Goal: Download file/media: Obtain a digital file from the website

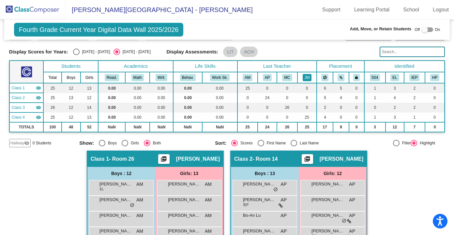
scroll to position [16, 0]
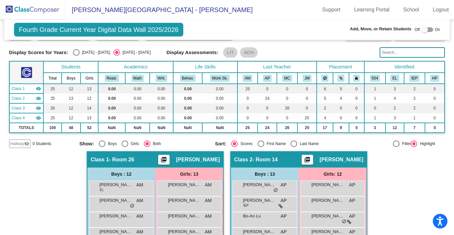
click at [381, 53] on input "text" at bounding box center [412, 52] width 65 height 10
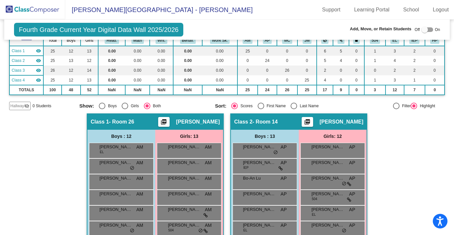
scroll to position [0, 0]
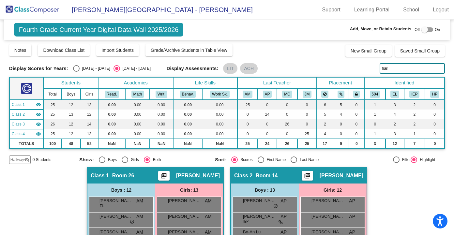
type input "hari"
click at [426, 30] on div at bounding box center [427, 29] width 12 height 5
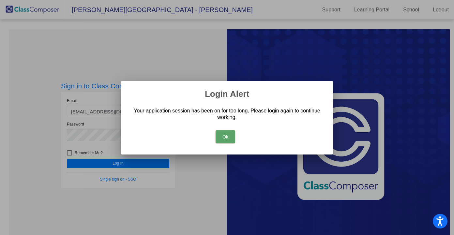
click at [231, 138] on button "Ok" at bounding box center [226, 136] width 20 height 13
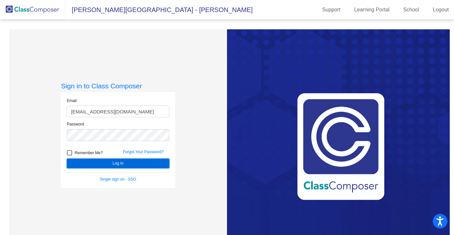
click at [122, 163] on button "Log In" at bounding box center [118, 163] width 102 height 9
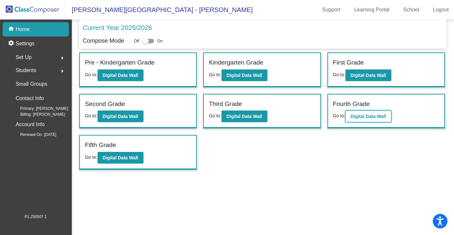
click at [359, 114] on b "Digital Data Wall" at bounding box center [369, 116] width 36 height 5
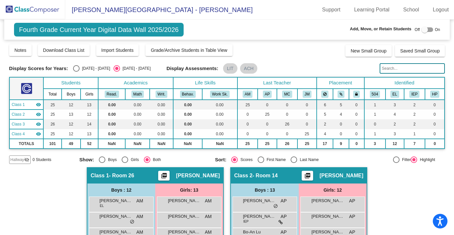
click at [429, 28] on div at bounding box center [427, 29] width 12 height 5
checkbox input "true"
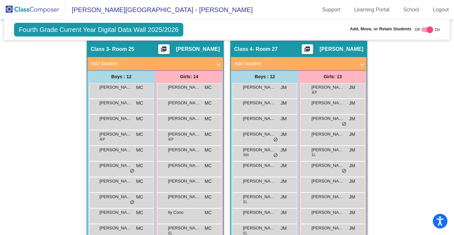
scroll to position [382, 0]
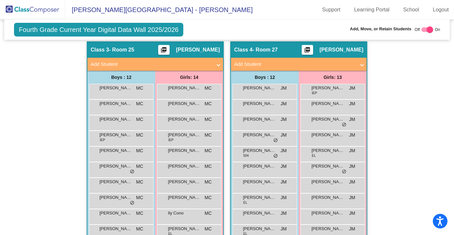
click at [361, 64] on span at bounding box center [362, 65] width 3 height 8
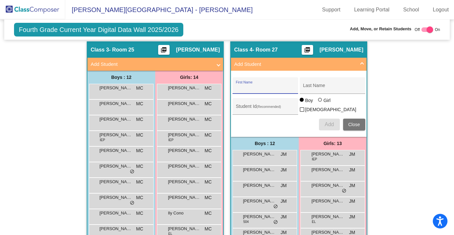
click at [281, 86] on input "First Name" at bounding box center [265, 87] width 59 height 5
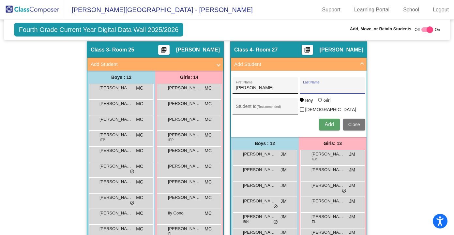
scroll to position [382, 0]
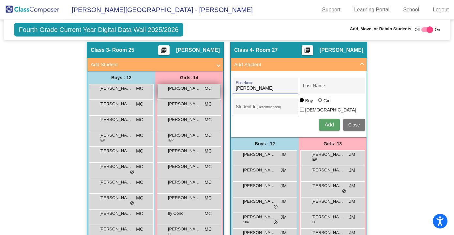
drag, startPoint x: 256, startPoint y: 88, endPoint x: 217, endPoint y: 85, distance: 39.2
click at [217, 85] on div "Hallway - Hallway Class picture_as_pdf Add Student First Name Last Name Student…" at bounding box center [227, 74] width 436 height 579
type input "Yuto"
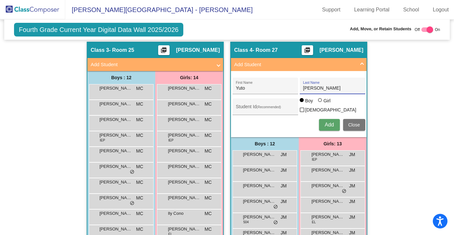
type input "[PERSON_NAME]"
click at [332, 122] on span "Add" at bounding box center [329, 125] width 9 height 6
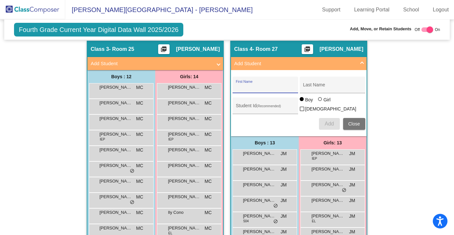
scroll to position [383, 0]
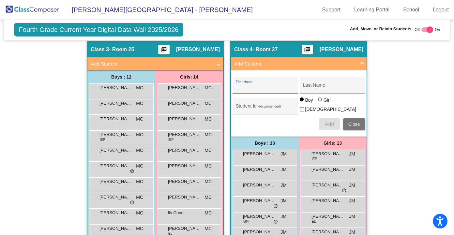
click at [358, 62] on span "Add Student" at bounding box center [297, 64] width 127 height 8
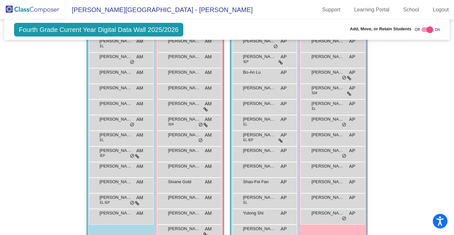
scroll to position [0, 0]
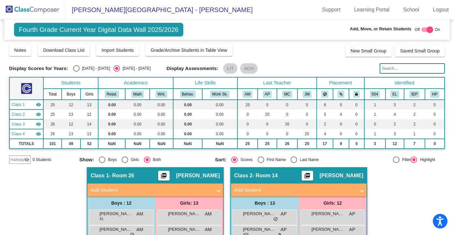
click at [35, 10] on img at bounding box center [32, 9] width 65 height 19
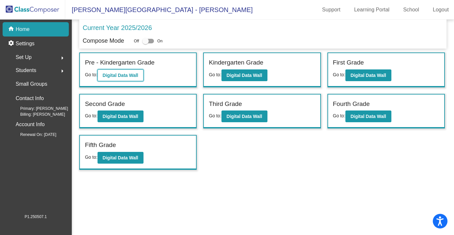
click at [128, 75] on b "Digital Data Wall" at bounding box center [121, 75] width 36 height 5
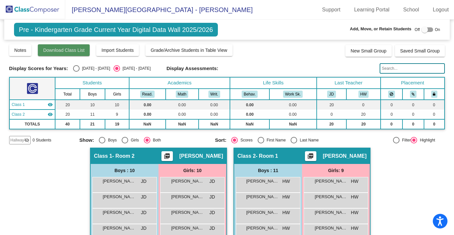
click at [78, 49] on span "Download Class List" at bounding box center [63, 50] width 41 height 5
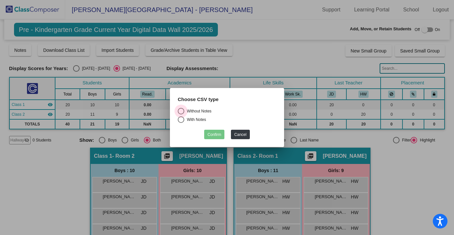
click at [180, 109] on div "Select an option" at bounding box center [181, 111] width 7 height 7
click at [181, 115] on input "Without Notes" at bounding box center [181, 115] width 0 height 0
radio input "true"
click at [213, 135] on button "Confirm" at bounding box center [214, 134] width 20 height 9
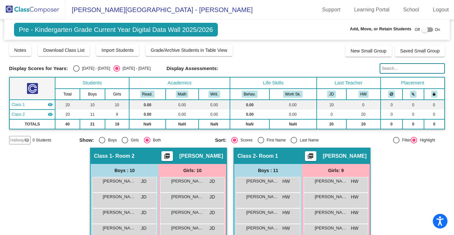
click at [30, 10] on img at bounding box center [32, 9] width 65 height 19
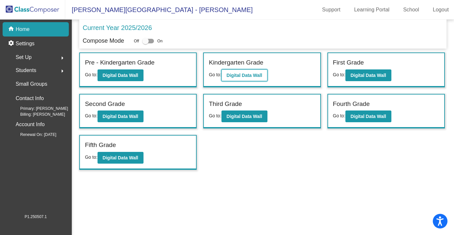
click at [241, 75] on b "Digital Data Wall" at bounding box center [245, 75] width 36 height 5
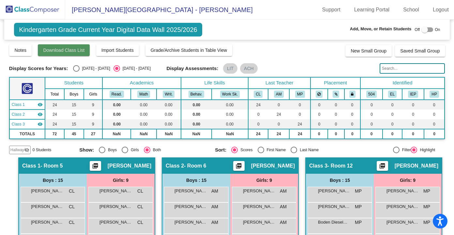
click at [74, 53] on button "Download Class List" at bounding box center [64, 50] width 52 height 12
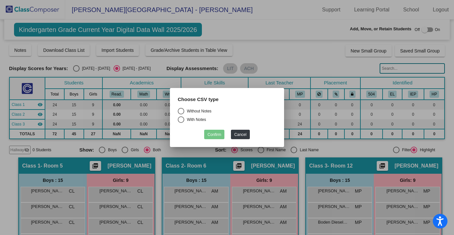
click at [179, 110] on div "Select an option" at bounding box center [181, 111] width 7 height 7
click at [181, 115] on input "Without Notes" at bounding box center [181, 115] width 0 height 0
radio input "true"
click at [214, 133] on button "Confirm" at bounding box center [214, 134] width 20 height 9
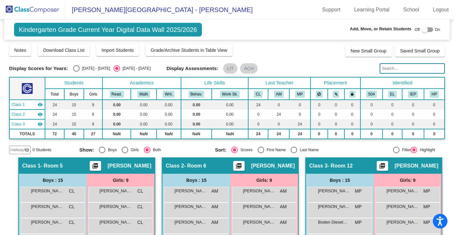
click at [39, 11] on img at bounding box center [32, 9] width 65 height 19
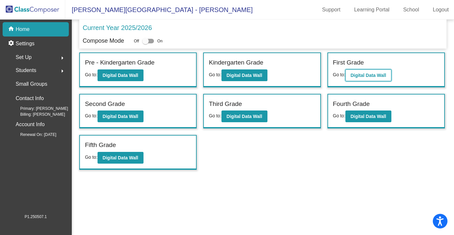
click at [355, 75] on b "Digital Data Wall" at bounding box center [369, 75] width 36 height 5
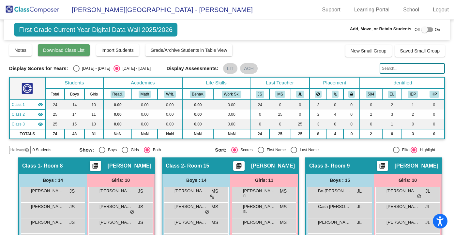
click at [76, 50] on span "Download Class List" at bounding box center [63, 50] width 41 height 5
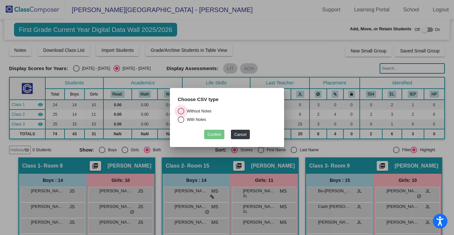
click at [181, 108] on div "Select an option" at bounding box center [181, 111] width 7 height 7
click at [181, 115] on input "Without Notes" at bounding box center [181, 115] width 0 height 0
radio input "true"
click at [219, 132] on button "Confirm" at bounding box center [214, 134] width 20 height 9
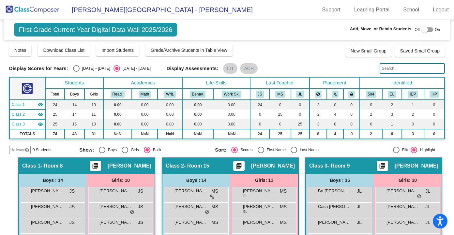
click at [26, 8] on img at bounding box center [32, 9] width 65 height 19
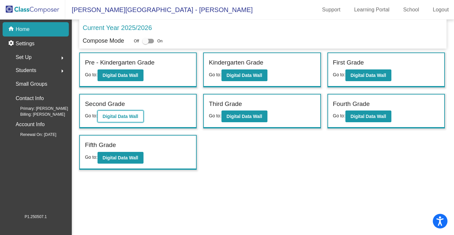
click at [117, 117] on b "Digital Data Wall" at bounding box center [121, 116] width 36 height 5
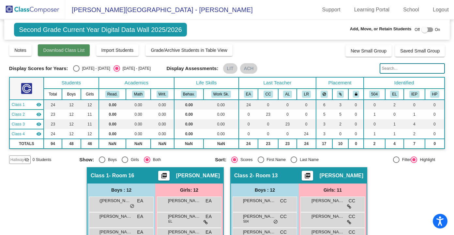
click at [68, 48] on span "Download Class List" at bounding box center [63, 50] width 41 height 5
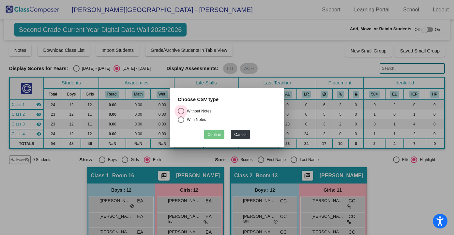
click at [181, 110] on div "Select an option" at bounding box center [181, 111] width 7 height 7
click at [181, 115] on input "Without Notes" at bounding box center [181, 115] width 0 height 0
radio input "true"
click at [215, 133] on button "Confirm" at bounding box center [214, 134] width 20 height 9
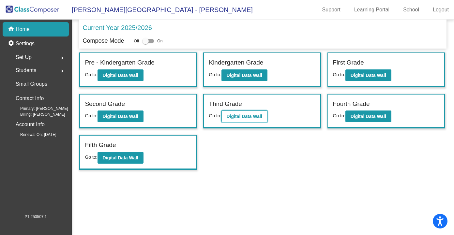
click at [242, 116] on b "Digital Data Wall" at bounding box center [245, 116] width 36 height 5
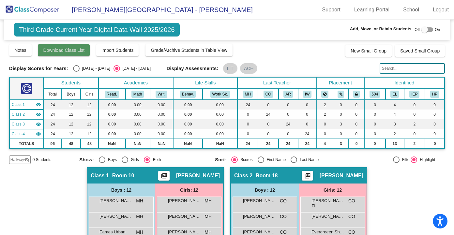
click at [84, 50] on span "Download Class List" at bounding box center [63, 50] width 41 height 5
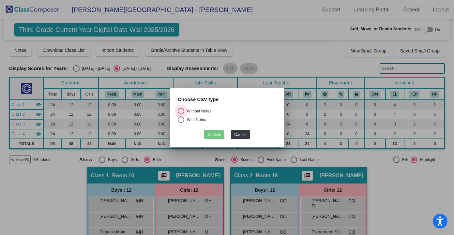
click at [183, 112] on div "Select an option" at bounding box center [181, 111] width 7 height 7
click at [181, 115] on input "Without Notes" at bounding box center [181, 115] width 0 height 0
radio input "true"
click at [215, 134] on button "Confirm" at bounding box center [214, 134] width 20 height 9
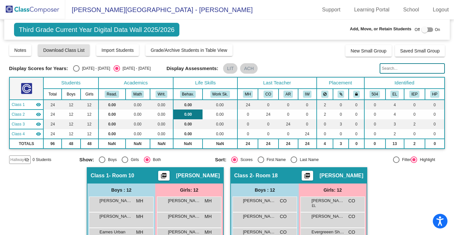
scroll to position [0, 0]
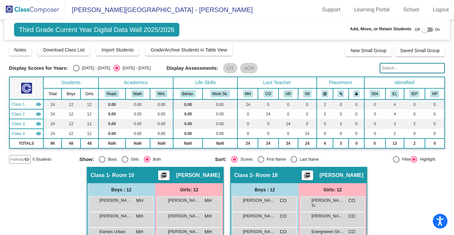
click at [40, 10] on img at bounding box center [32, 9] width 65 height 19
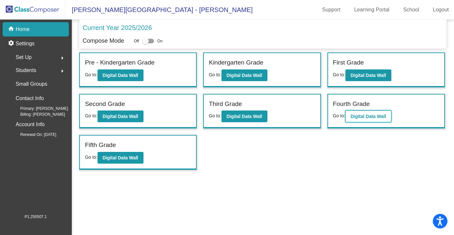
click at [373, 117] on b "Digital Data Wall" at bounding box center [369, 116] width 36 height 5
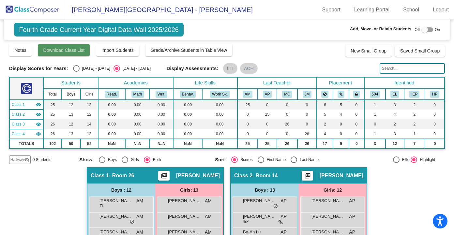
click at [55, 50] on span "Download Class List" at bounding box center [63, 50] width 41 height 5
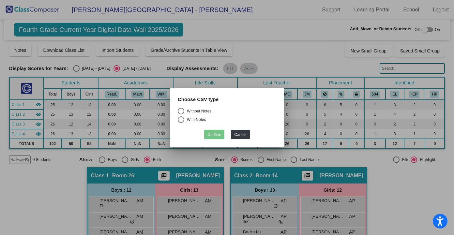
click at [184, 111] on div "Select an option" at bounding box center [181, 111] width 7 height 7
click at [181, 115] on input "Without Notes" at bounding box center [181, 115] width 0 height 0
radio input "true"
click at [212, 134] on button "Confirm" at bounding box center [214, 134] width 20 height 9
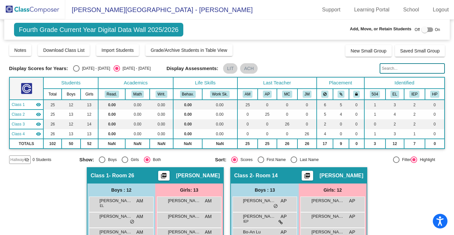
click at [38, 7] on img at bounding box center [32, 9] width 65 height 19
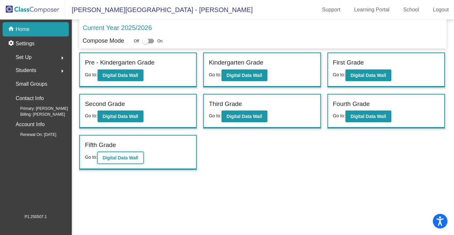
click at [127, 159] on b "Digital Data Wall" at bounding box center [121, 157] width 36 height 5
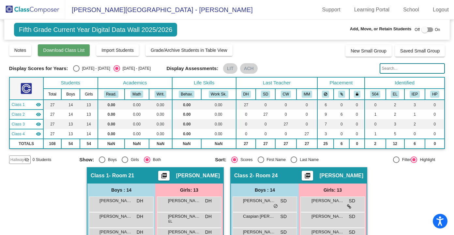
click at [80, 51] on span "Download Class List" at bounding box center [63, 50] width 41 height 5
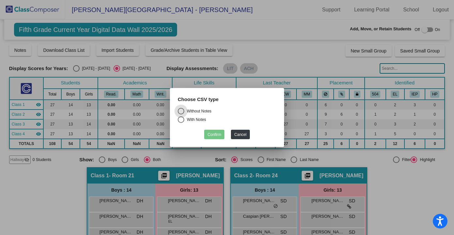
drag, startPoint x: 180, startPoint y: 111, endPoint x: 184, endPoint y: 112, distance: 4.0
click at [181, 111] on div "Select an option" at bounding box center [181, 111] width 7 height 7
click at [181, 115] on input "Without Notes" at bounding box center [181, 115] width 0 height 0
radio input "true"
click at [214, 135] on button "Confirm" at bounding box center [214, 134] width 20 height 9
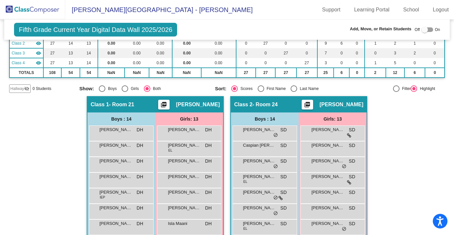
scroll to position [71, 0]
